Goal: Task Accomplishment & Management: Manage account settings

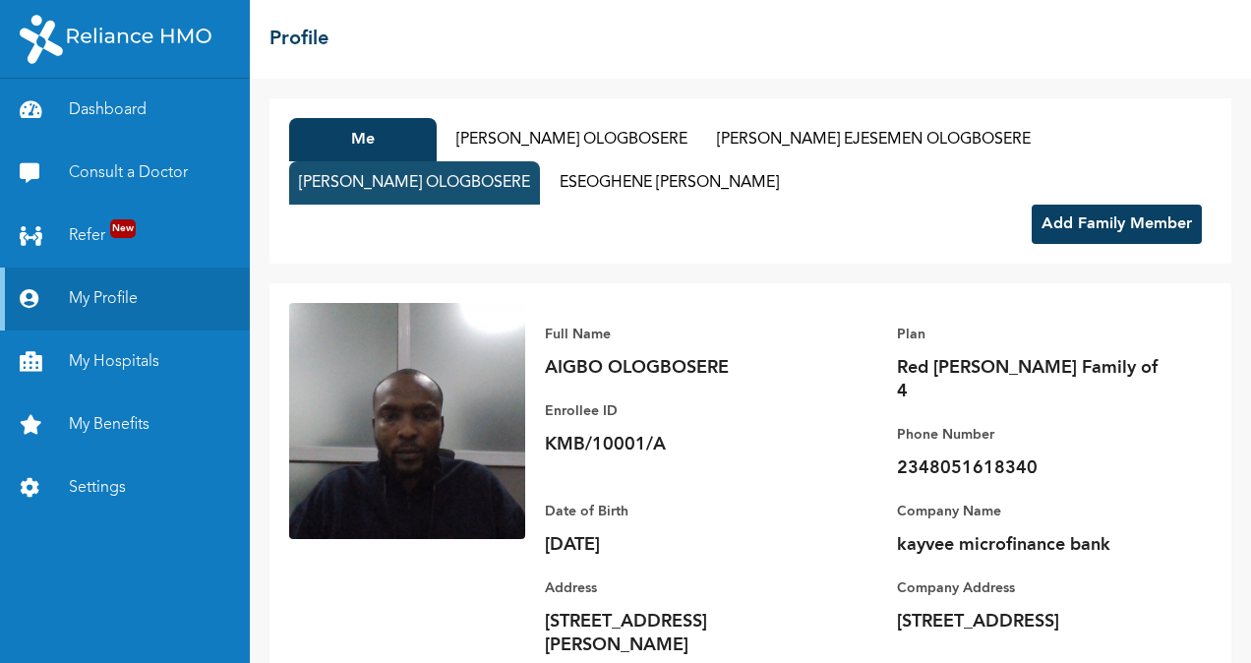
click at [540, 197] on button "[PERSON_NAME] OLOGBOSERE" at bounding box center [414, 182] width 251 height 43
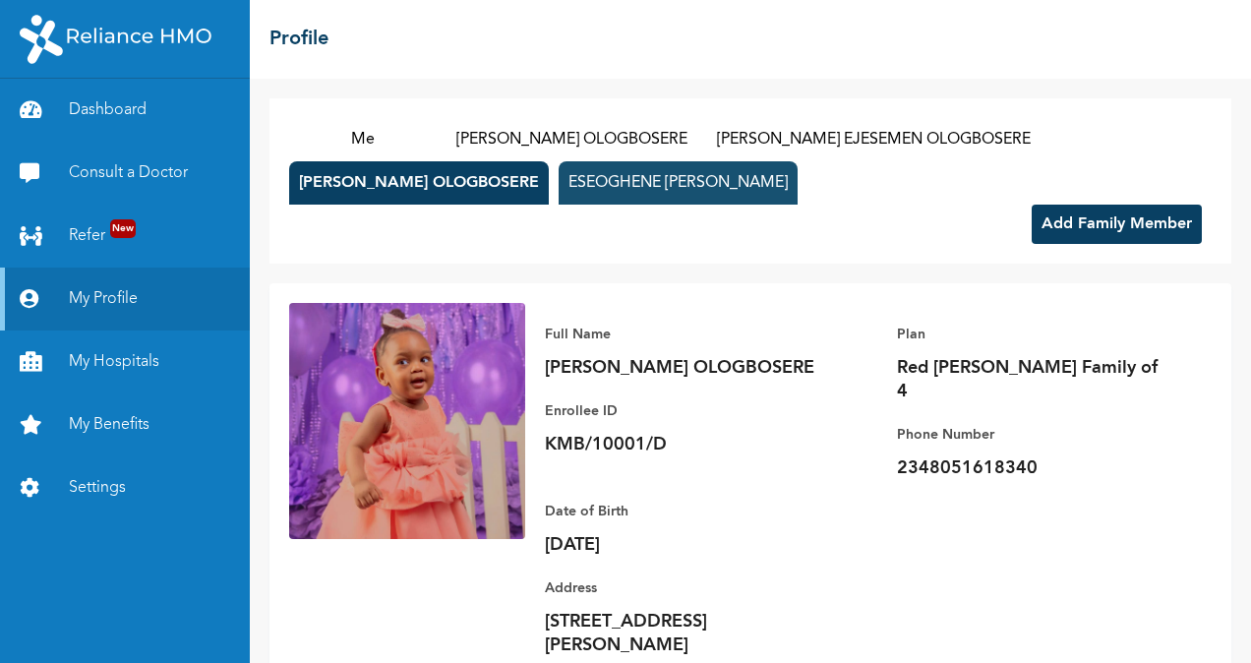
click at [751, 193] on button "ESEOGHENE [PERSON_NAME]" at bounding box center [677, 182] width 239 height 43
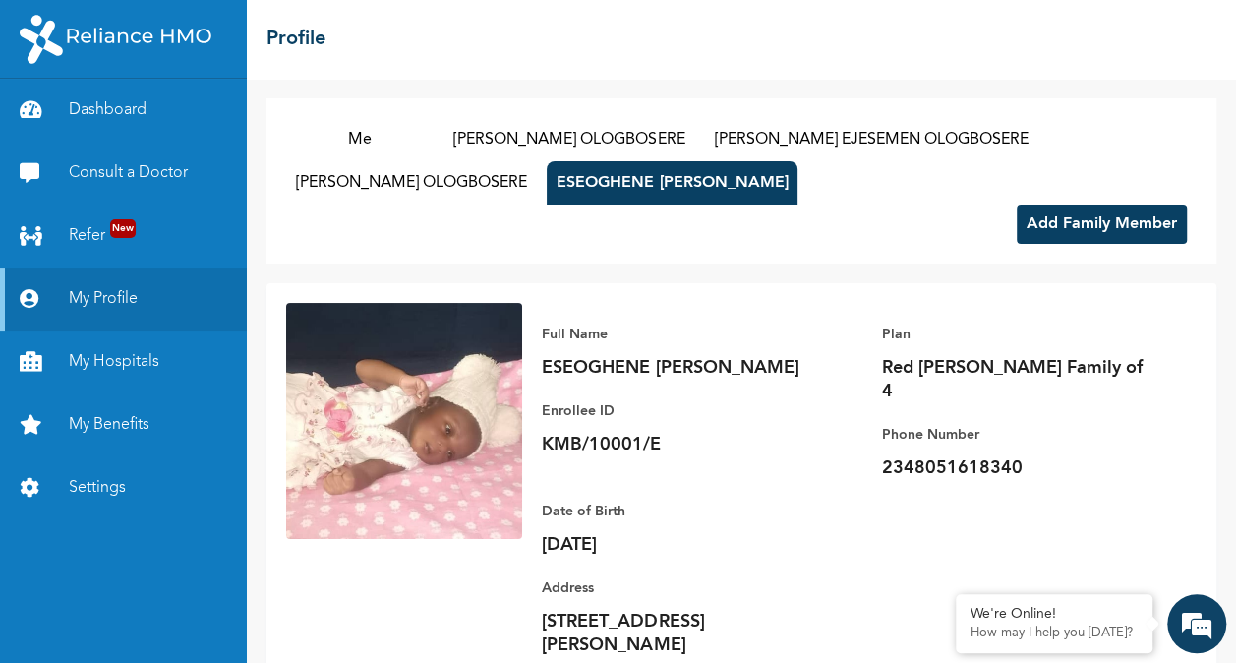
click at [647, 216] on div "Me [PERSON_NAME] [PERSON_NAME] EJESEMEN [PERSON_NAME] OLOHIKHUARE OLOGBOSERE ES…" at bounding box center [741, 180] width 950 height 165
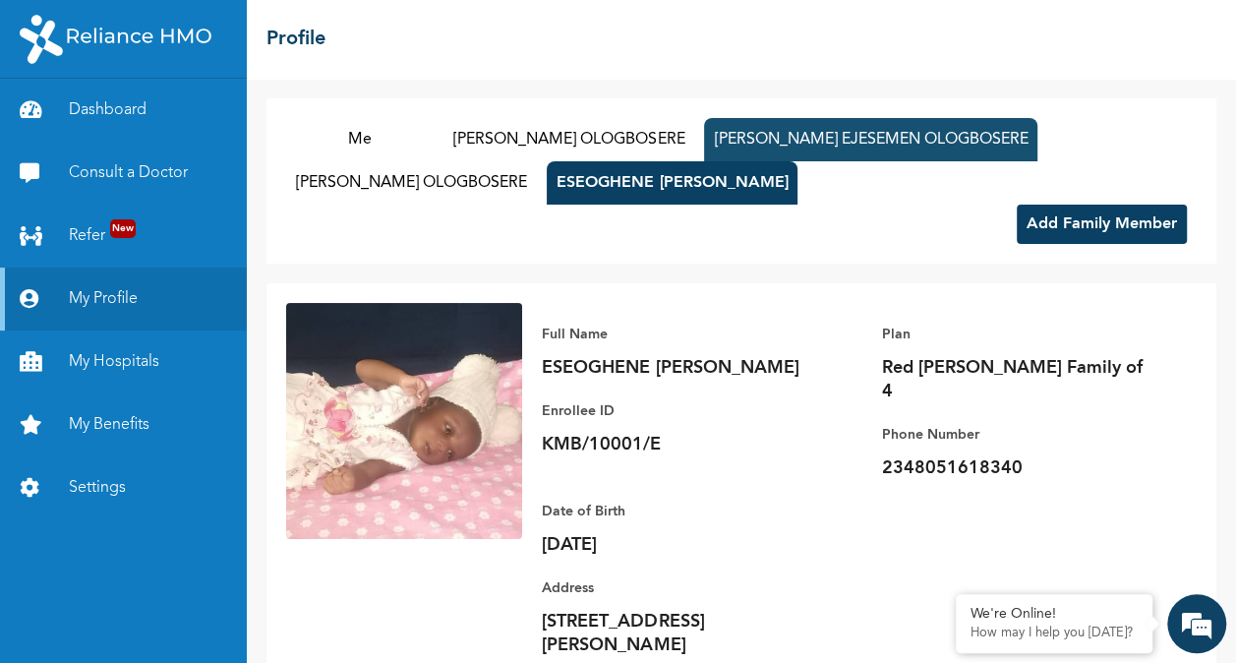
click at [761, 153] on button "[PERSON_NAME] EJESEMEN OLOGBOSERE" at bounding box center [870, 139] width 333 height 43
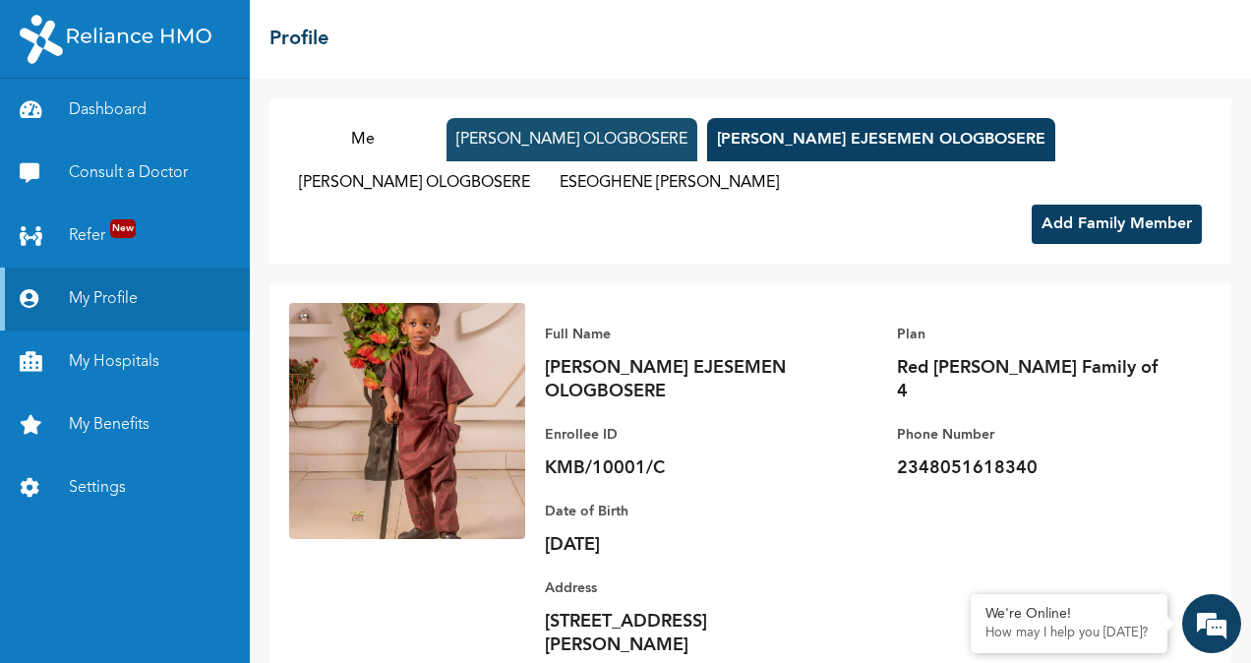
click at [557, 147] on button "[PERSON_NAME] OLOGBOSERE" at bounding box center [571, 139] width 251 height 43
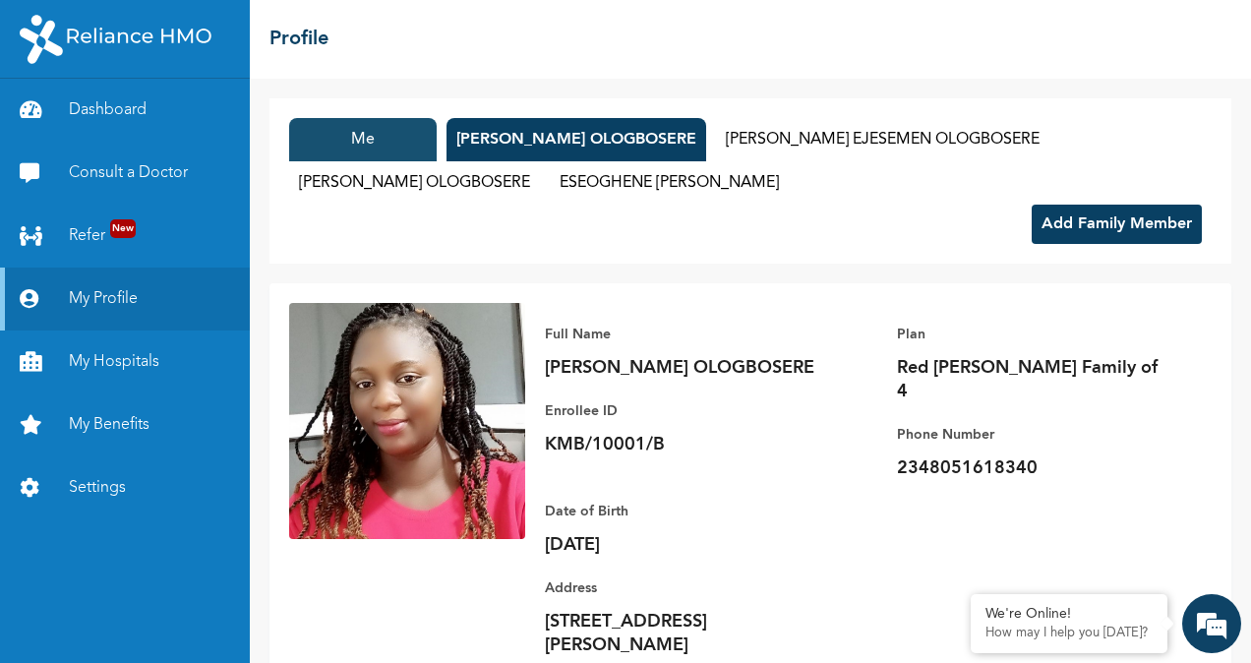
click at [397, 146] on button "Me" at bounding box center [362, 139] width 147 height 43
